Goal: Information Seeking & Learning: Learn about a topic

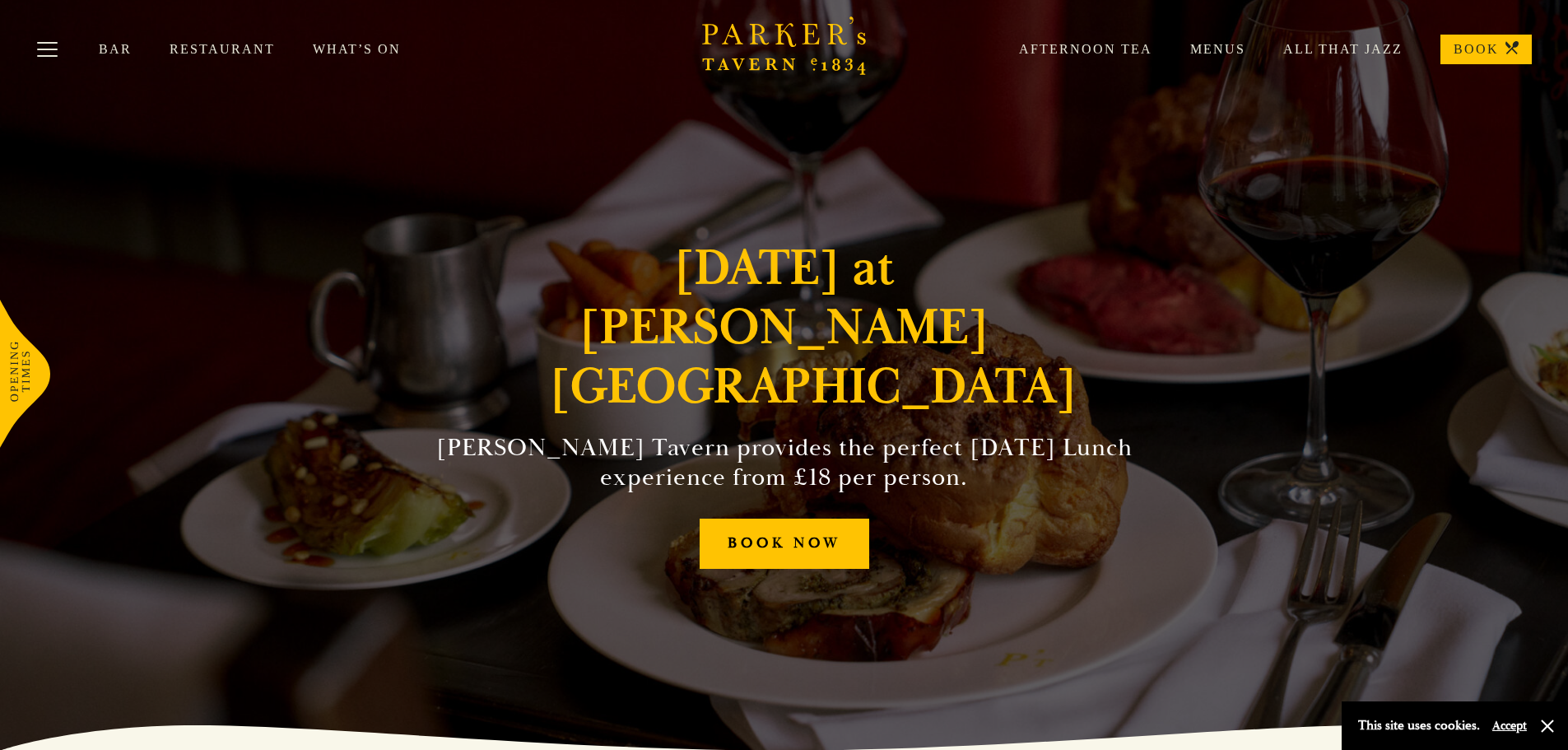
click at [215, 46] on link "Restaurant" at bounding box center [241, 49] width 143 height 16
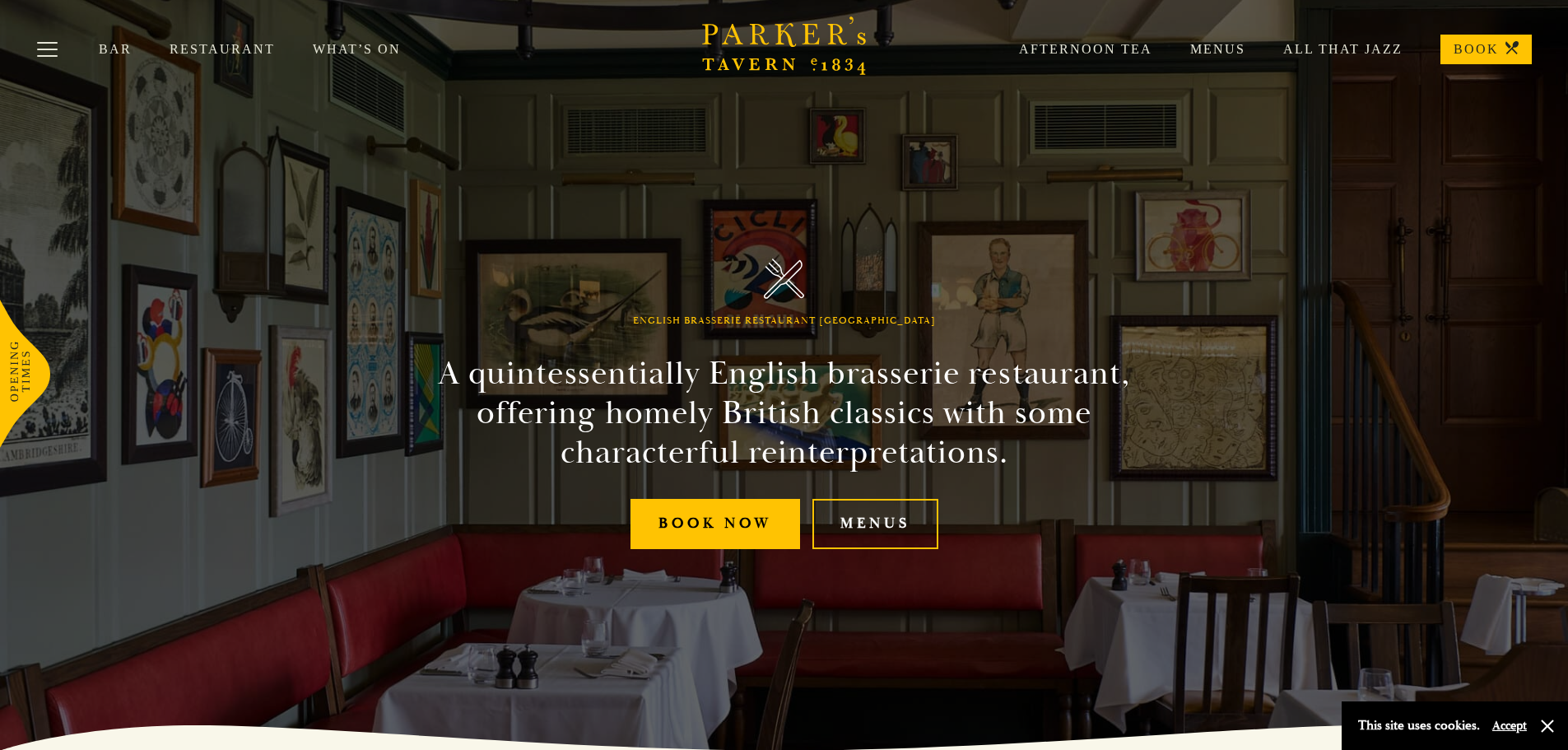
click at [1238, 46] on link "Menus" at bounding box center [1199, 49] width 93 height 16
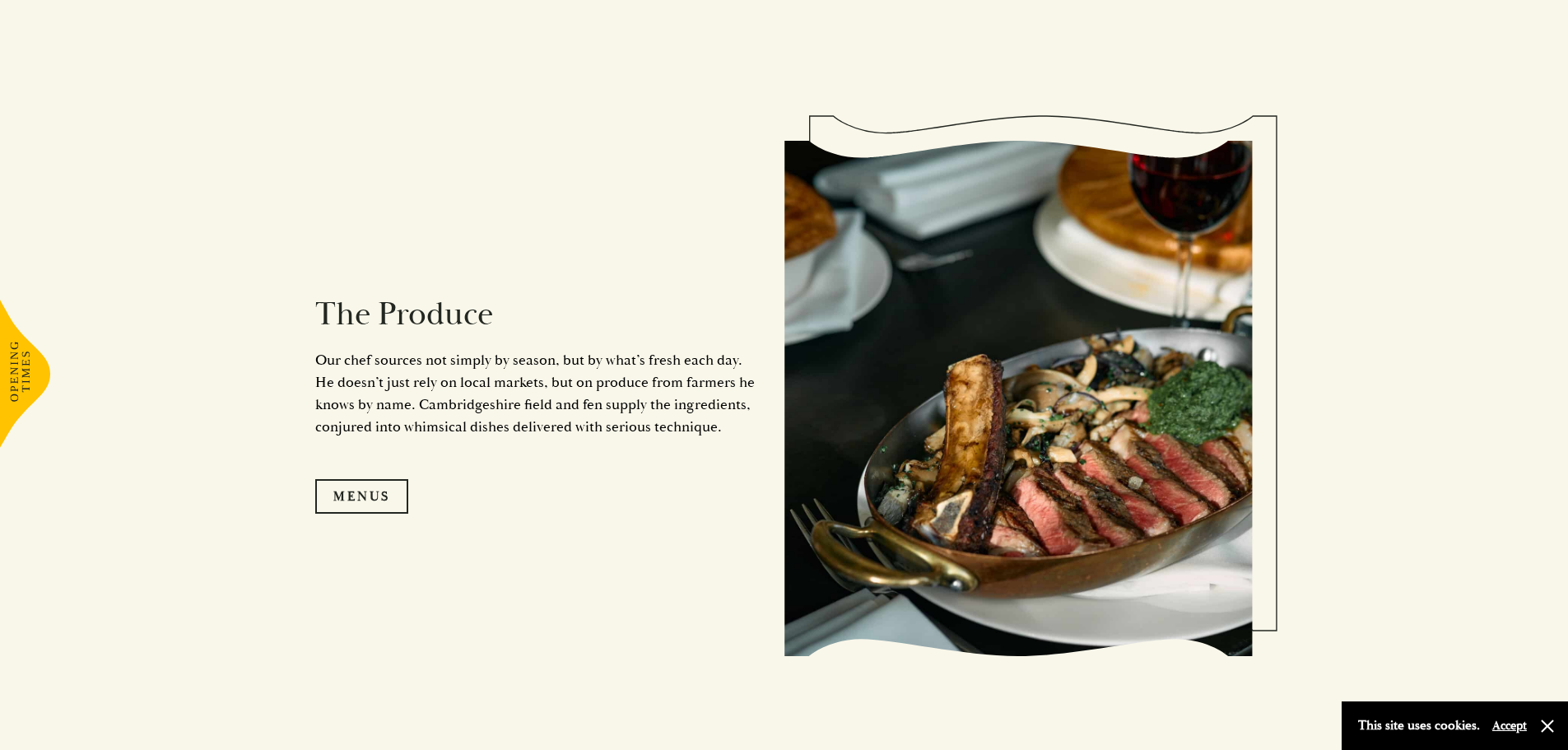
scroll to position [1565, 0]
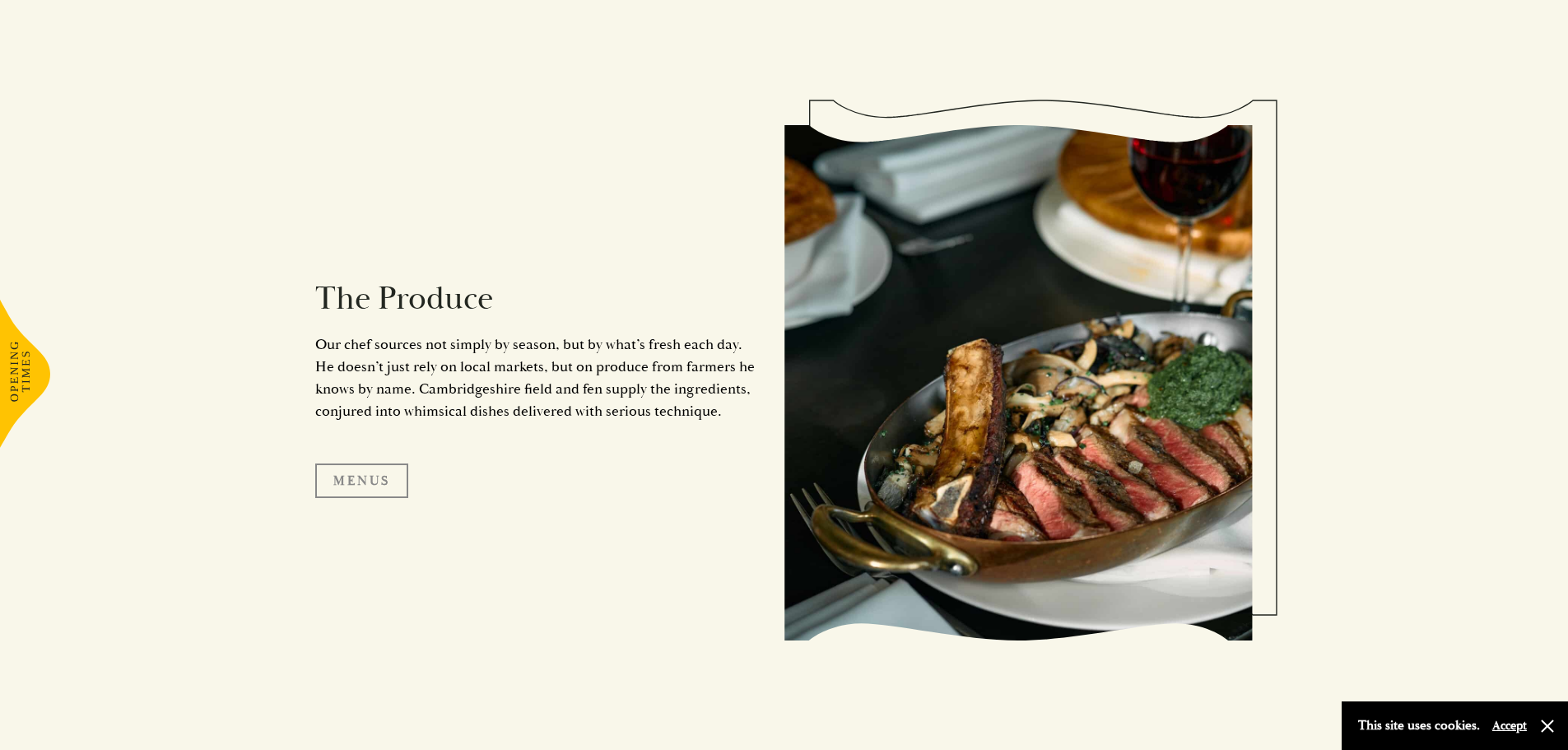
click at [366, 480] on link "Menus" at bounding box center [362, 481] width 93 height 34
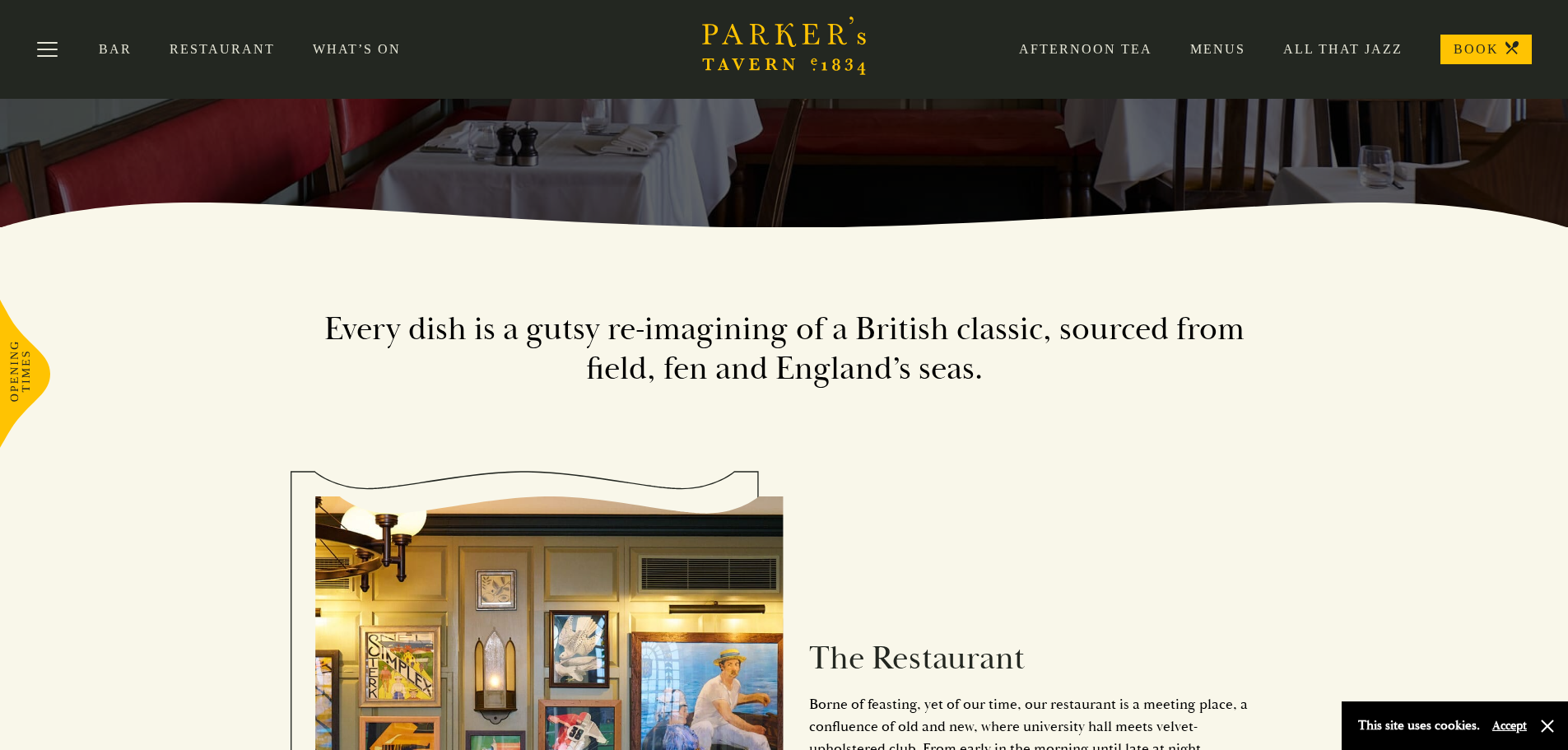
scroll to position [494, 0]
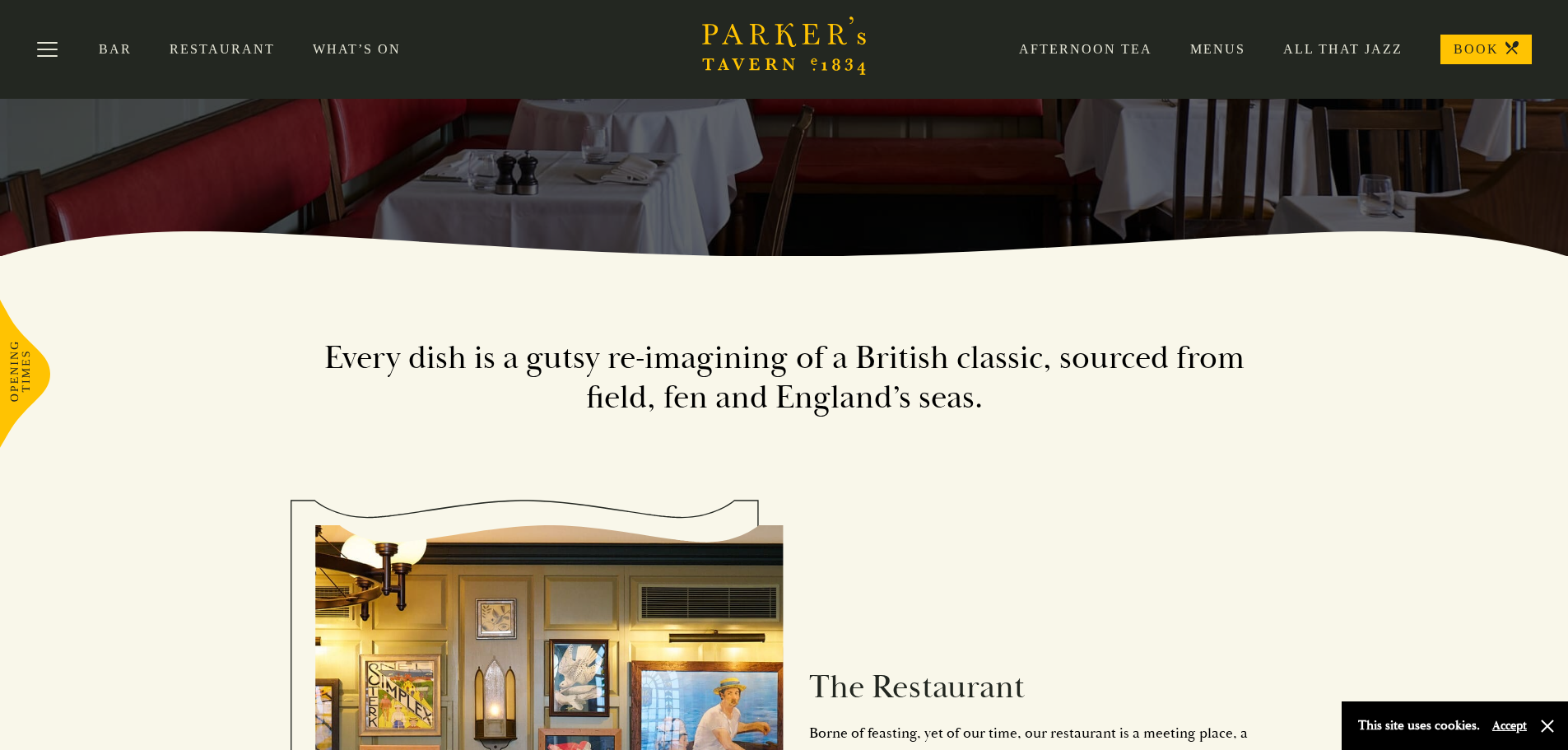
click at [113, 48] on link "Bar" at bounding box center [134, 49] width 70 height 16
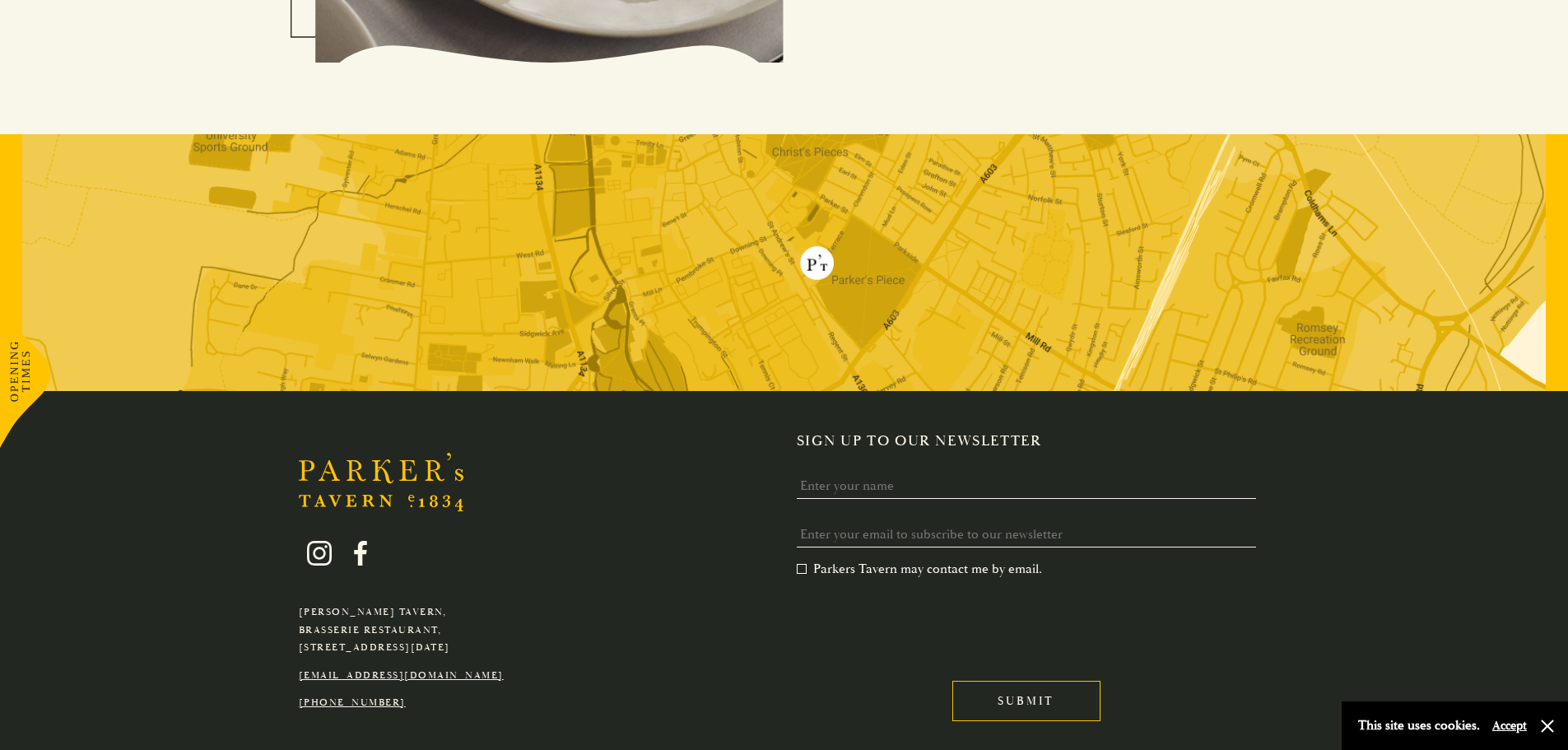
scroll to position [4251, 0]
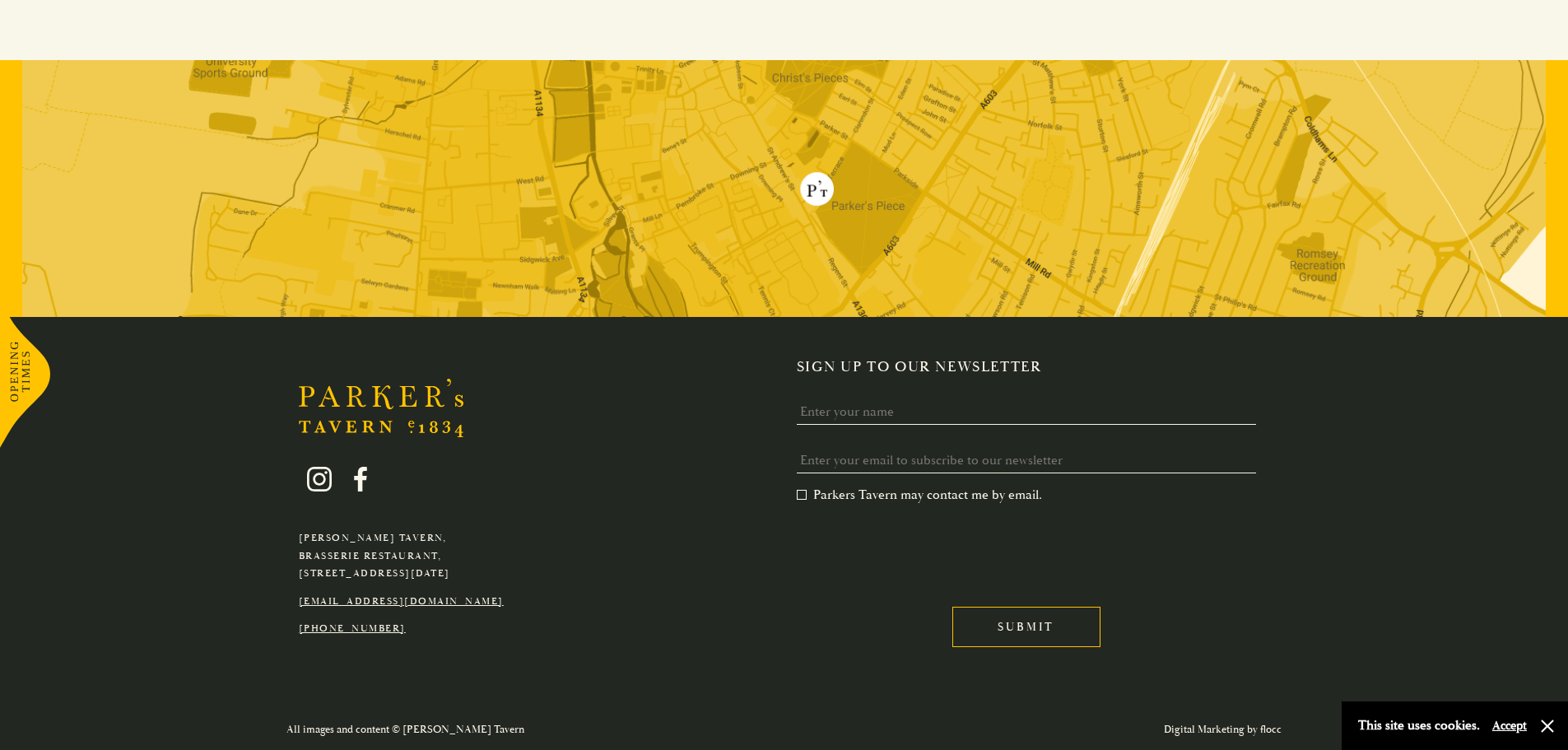
drag, startPoint x: 526, startPoint y: 573, endPoint x: 300, endPoint y: 578, distance: 226.1
click at [300, 578] on div "Parker's Tavern, Brasserie Restaurant, Regent Street, Cambridge, CB2 1AD hello@…" at bounding box center [401, 540] width 230 height 196
copy p "[STREET_ADDRESS][DATE]"
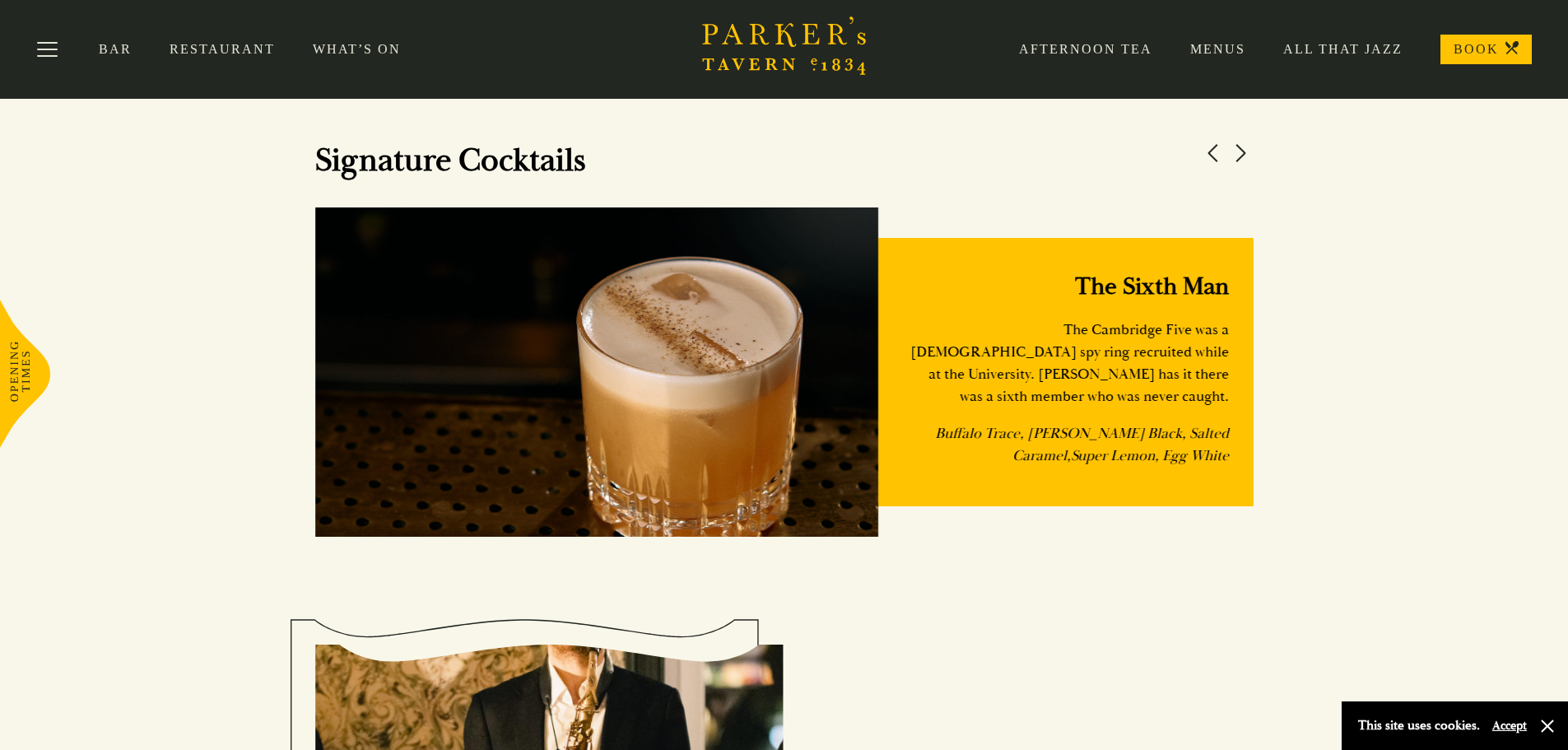
scroll to position [0, 0]
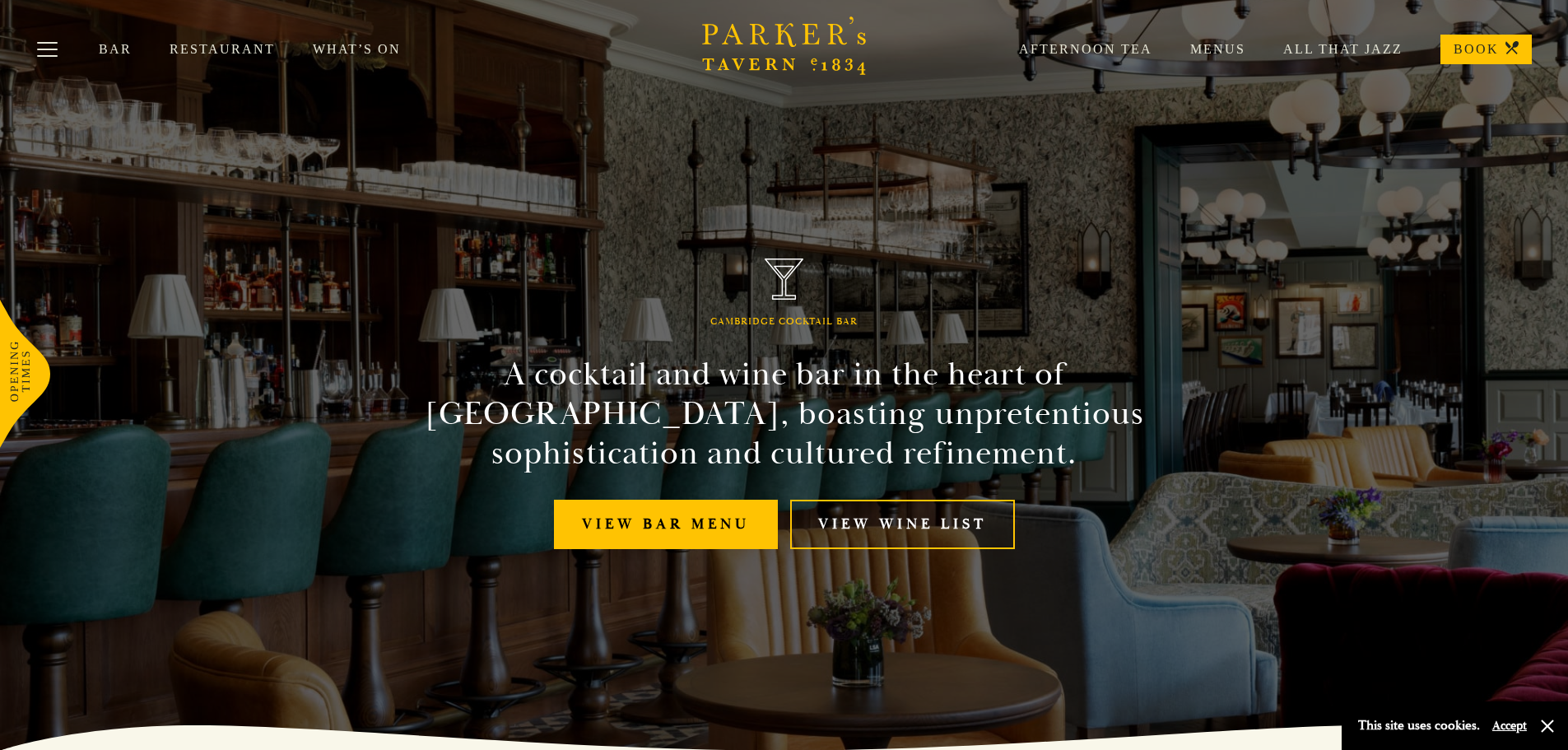
click at [1478, 51] on link "BOOK" at bounding box center [1486, 49] width 91 height 30
click at [317, 50] on link "What’s On" at bounding box center [375, 49] width 126 height 16
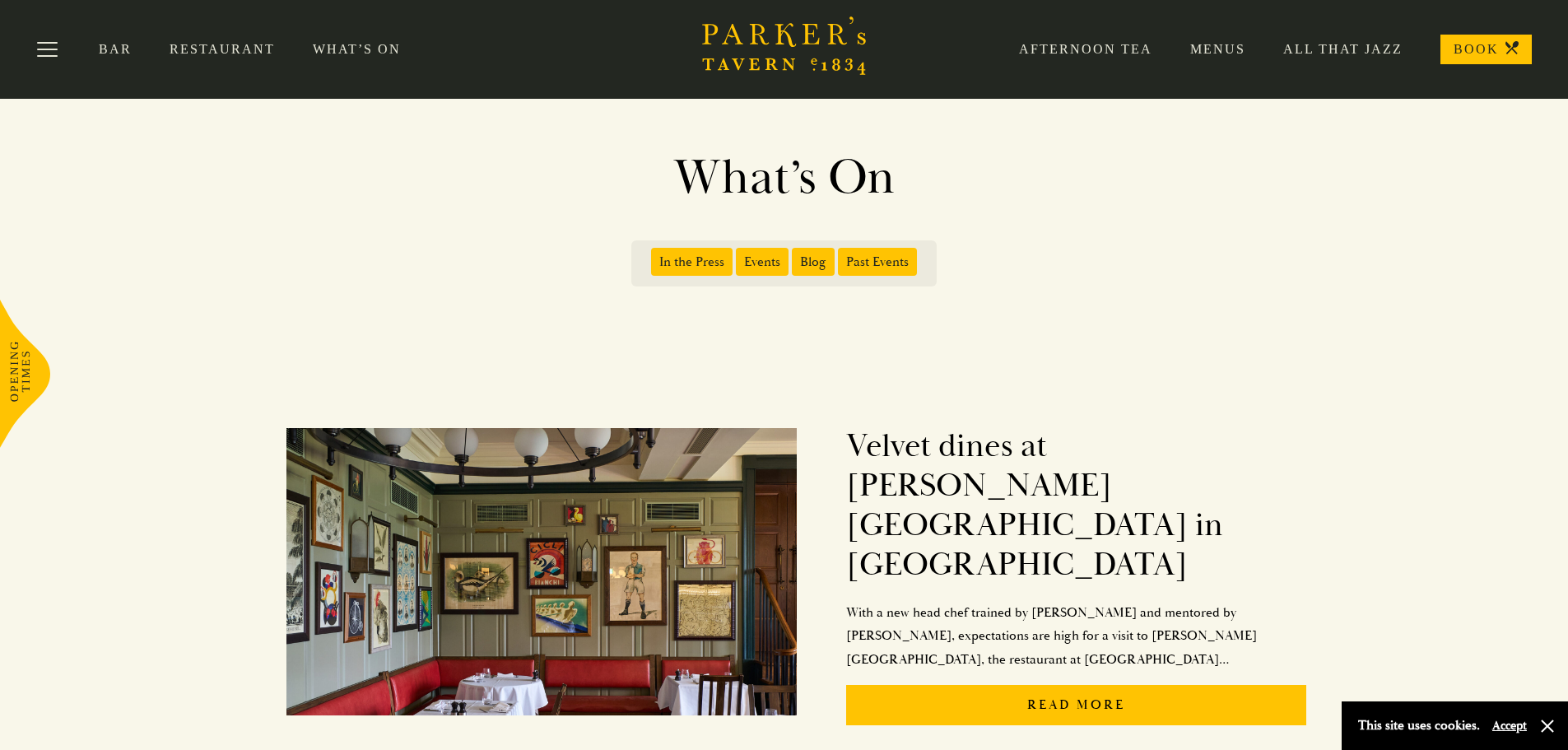
click at [1208, 49] on link "Menus" at bounding box center [1199, 49] width 93 height 16
click at [49, 47] on button "Toggle navigation" at bounding box center [47, 51] width 70 height 70
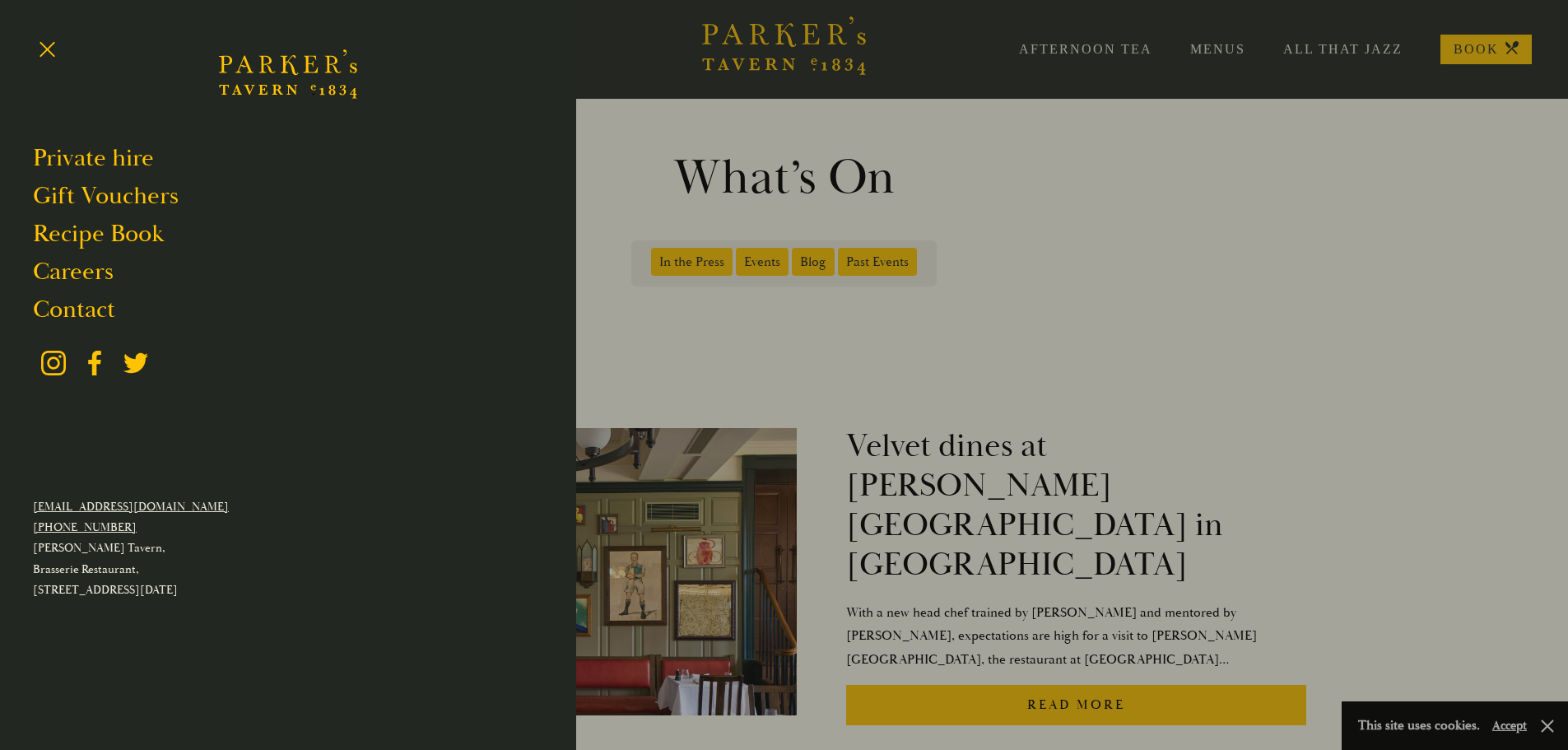
drag, startPoint x: 1119, startPoint y: 125, endPoint x: 1145, endPoint y: 113, distance: 28.6
click at [1124, 122] on div at bounding box center [784, 375] width 1568 height 750
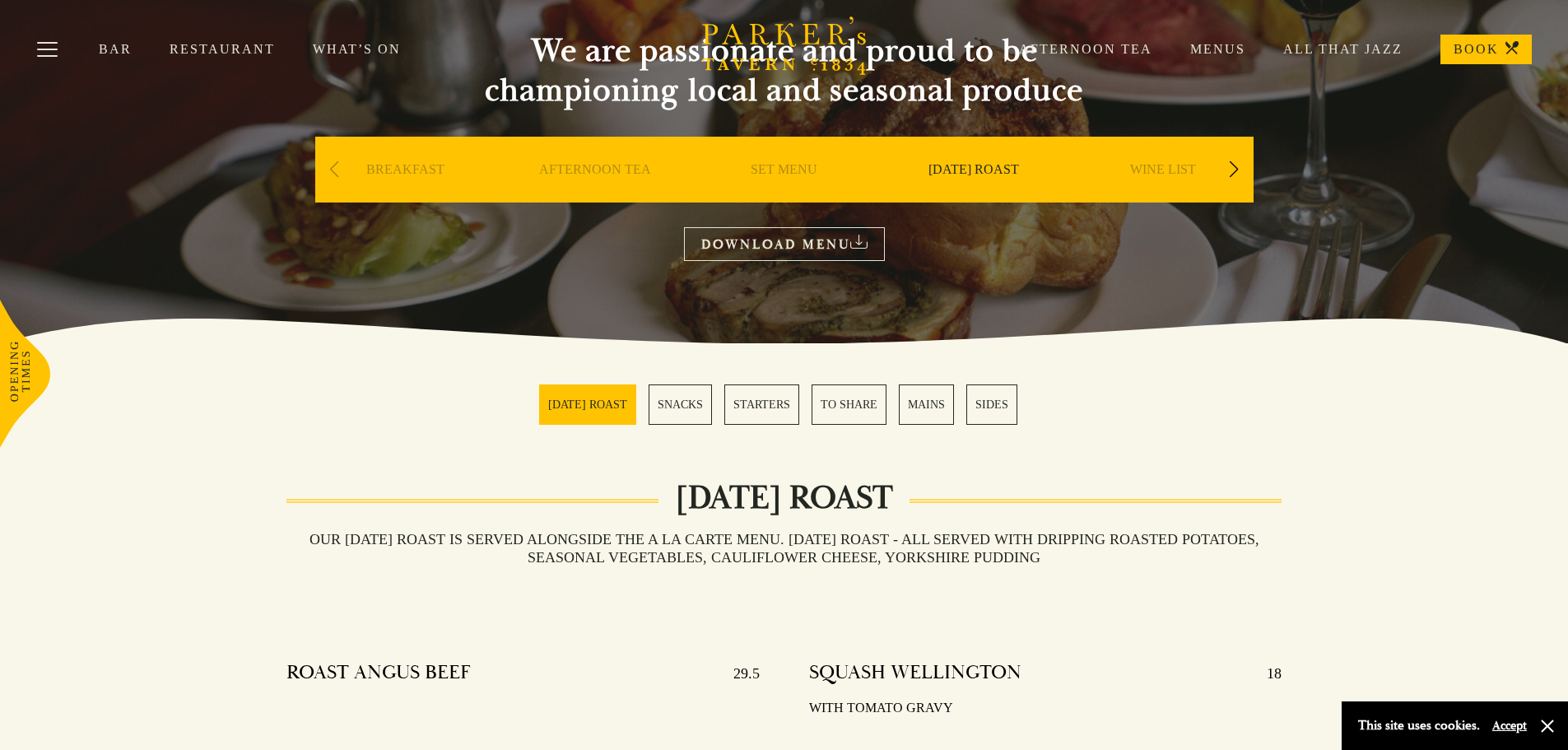
scroll to position [165, 0]
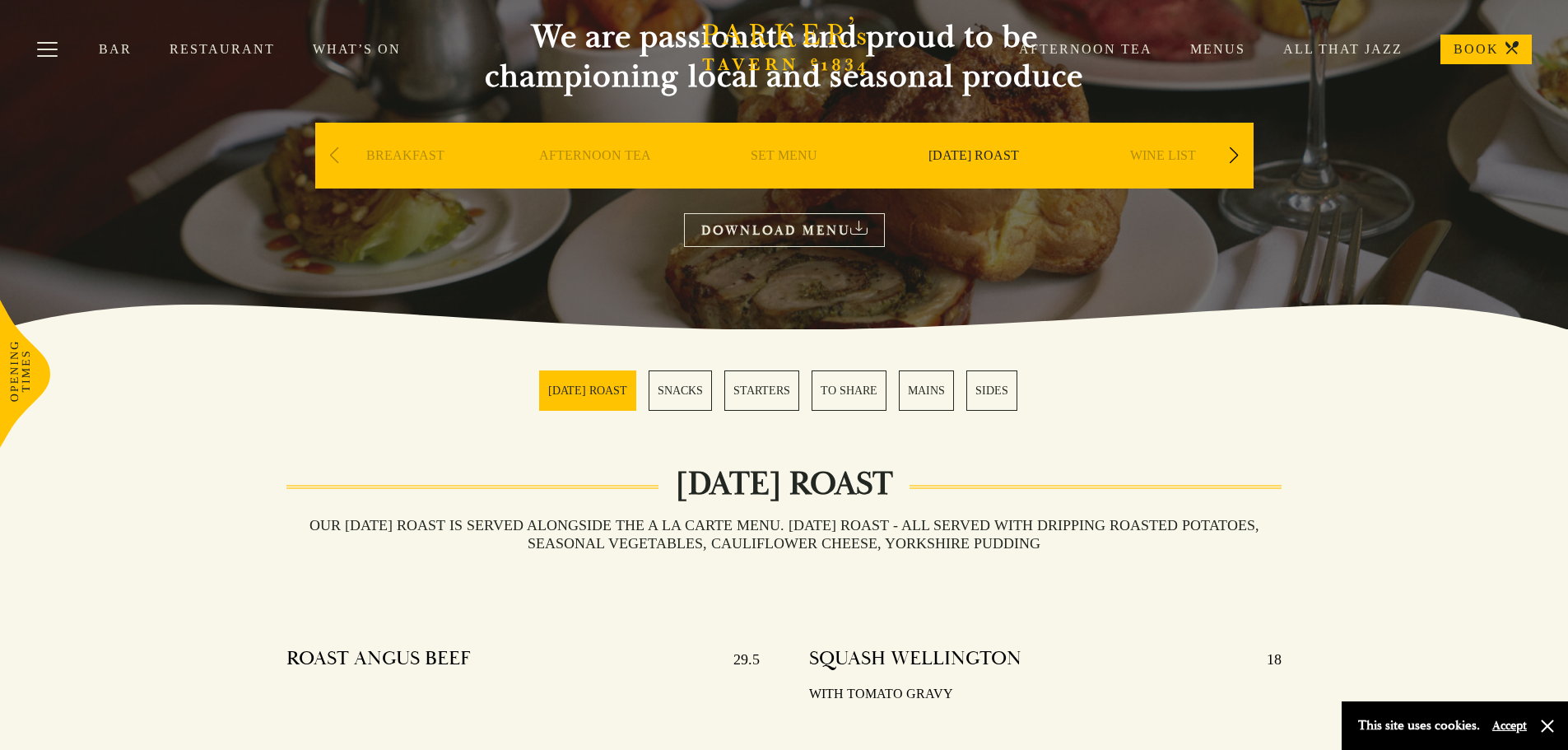
click at [794, 233] on link "DOWNLOAD MENU" at bounding box center [784, 230] width 201 height 33
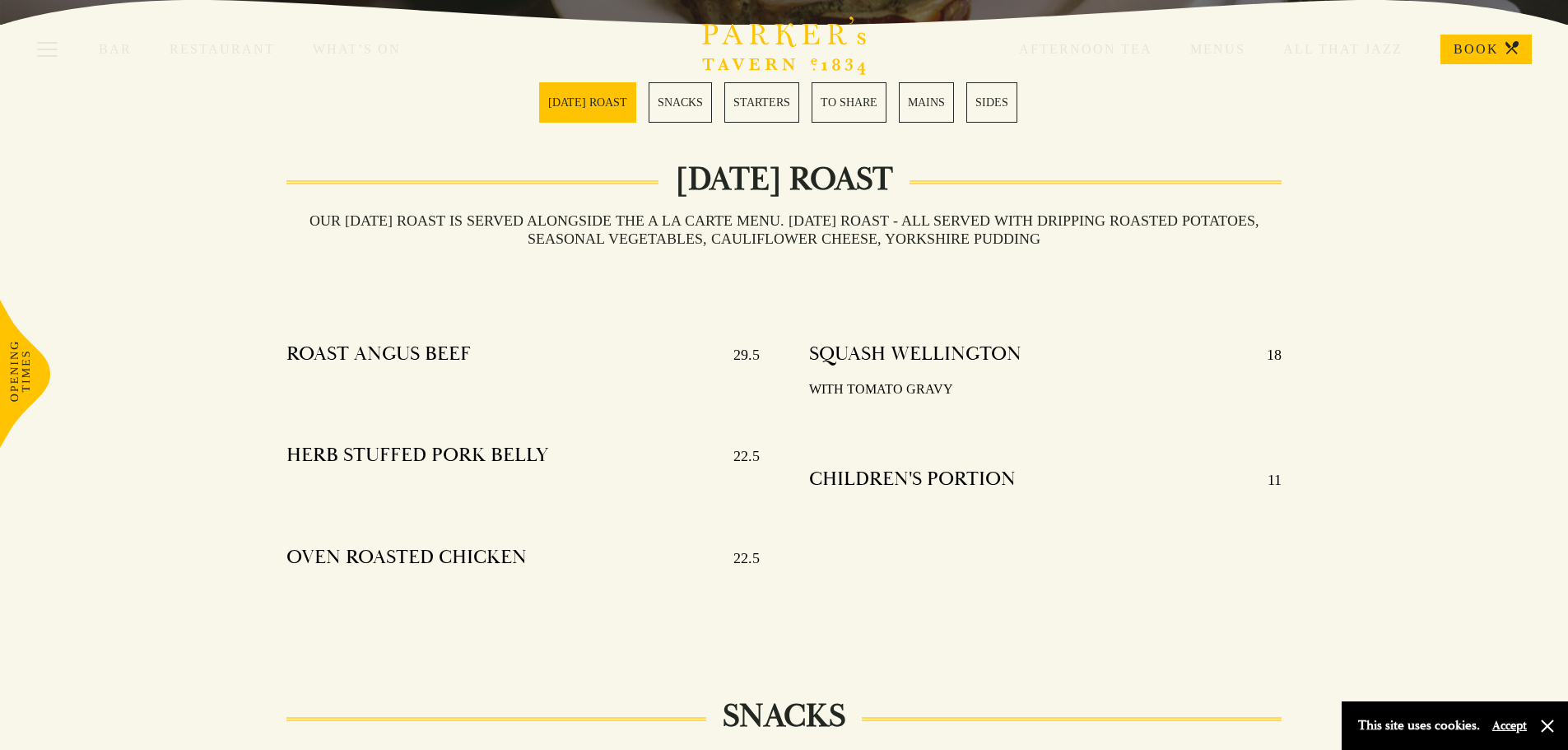
scroll to position [577, 0]
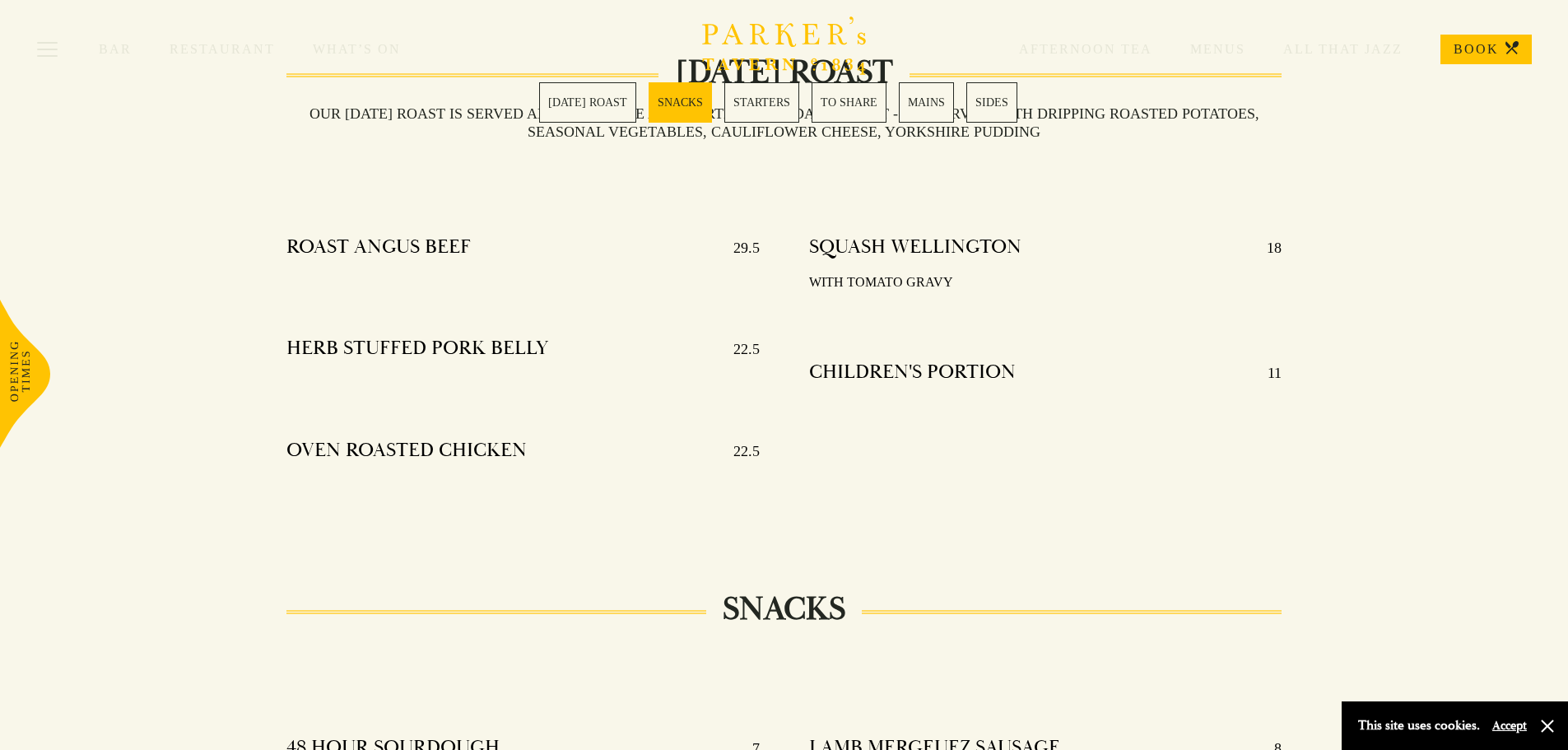
click at [421, 252] on h4 "ROAST ANGUS BEEF" at bounding box center [379, 248] width 185 height 27
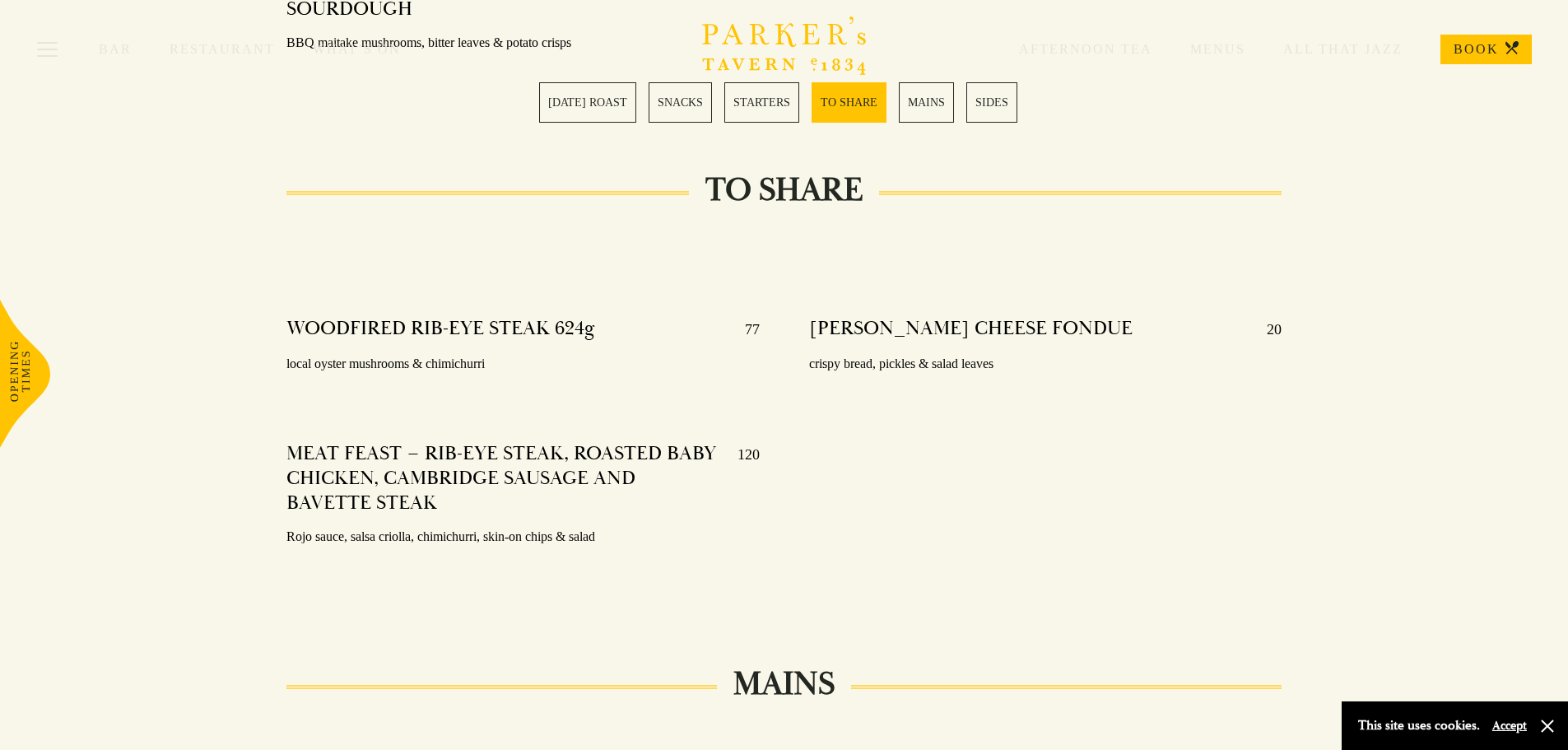
scroll to position [2306, 0]
